Goal: Information Seeking & Learning: Learn about a topic

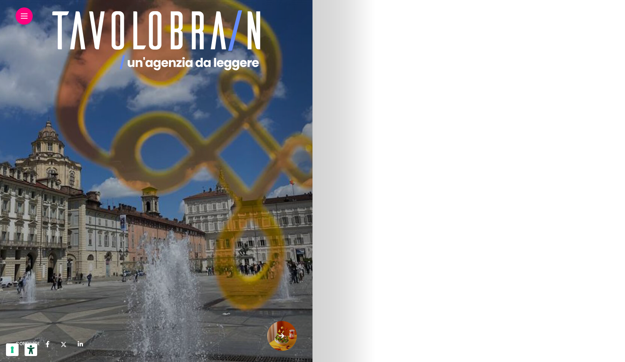
scroll to position [2892, 0]
drag, startPoint x: 455, startPoint y: 75, endPoint x: 510, endPoint y: 74, distance: 55.5
click at [297, 79] on p "Perché il fine è tornare sempre per poi ripartire ogni volta. Evolvendo, svilup…" at bounding box center [156, 88] width 281 height 18
drag, startPoint x: 548, startPoint y: 74, endPoint x: 506, endPoint y: 75, distance: 42.5
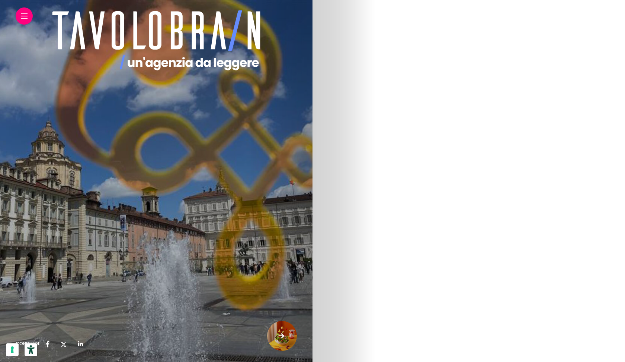
click at [297, 79] on p "Perché il fine è tornare sempre per poi ripartire ogni volta. Evolvendo, svilup…" at bounding box center [156, 88] width 281 height 18
click at [297, 81] on p "Perché il fine è tornare sempre per poi ripartire ogni volta. Evolvendo, svilup…" at bounding box center [156, 88] width 281 height 18
drag, startPoint x: 381, startPoint y: 79, endPoint x: 486, endPoint y: 78, distance: 105.0
click at [297, 78] on h2 "Take over live su Telegram: tutti a bordo" at bounding box center [156, 85] width 281 height 15
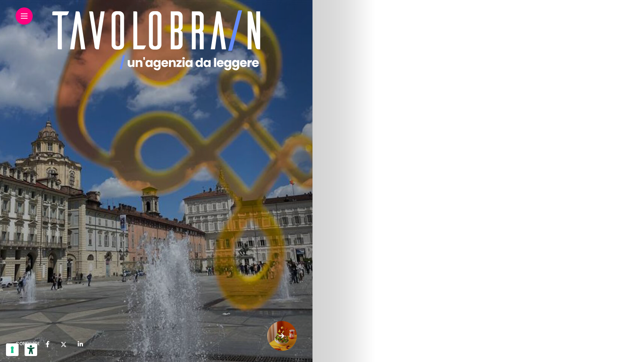
click at [297, 78] on h2 "Take over live su Telegram: tutti a bordo" at bounding box center [156, 85] width 281 height 15
drag, startPoint x: 363, startPoint y: 109, endPoint x: 418, endPoint y: 112, distance: 54.9
click at [297, 112] on p "Il valore dell’esperienza comune del Rover è in gran parte generata dai cosidde…" at bounding box center [156, 117] width 281 height 27
drag, startPoint x: 400, startPoint y: 120, endPoint x: 360, endPoint y: 93, distance: 48.6
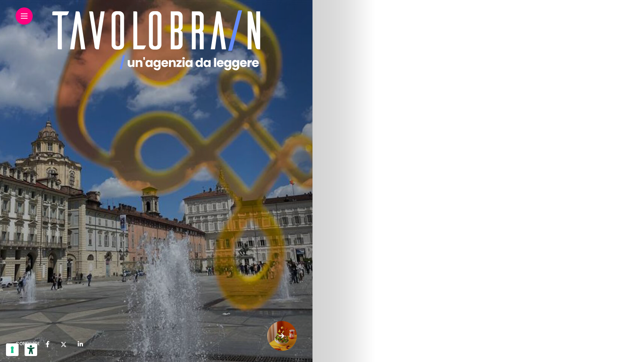
drag, startPoint x: 363, startPoint y: 80, endPoint x: 537, endPoint y: 81, distance: 174.2
click at [297, 81] on h2 "Struttura predefinita vs. Struttura libera" at bounding box center [156, 87] width 281 height 15
